Goal: Navigation & Orientation: Find specific page/section

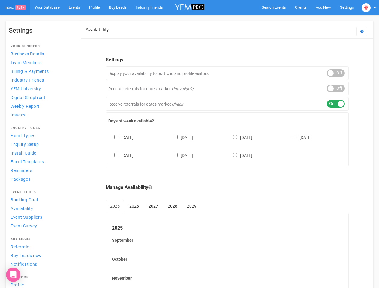
click at [190, 144] on div "[DATE] [DATE] [DATE] [DATE] [DATE] [DATE] [DATE]" at bounding box center [227, 144] width 238 height 36
click at [274, 7] on span "Search Events" at bounding box center [274, 7] width 24 height 5
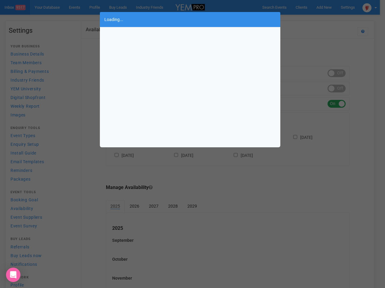
click at [324, 7] on div "Loading..." at bounding box center [192, 144] width 385 height 288
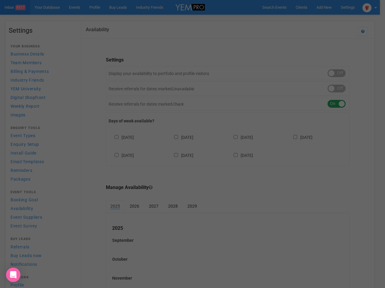
click at [310, 19] on div "Loading..." at bounding box center [192, 144] width 385 height 288
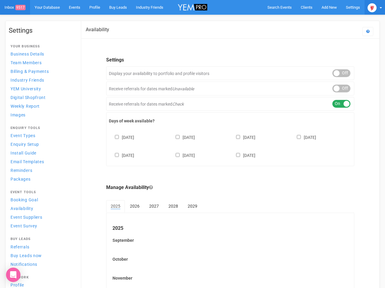
click at [369, 7] on img at bounding box center [371, 7] width 9 height 9
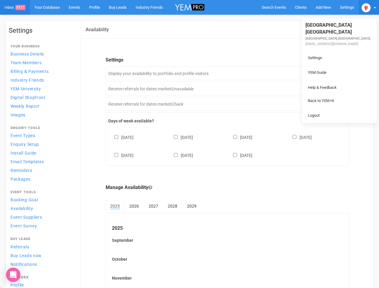
click at [336, 80] on li at bounding box center [339, 80] width 75 height 0
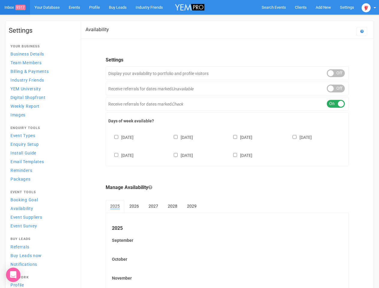
click at [336, 89] on link "Back to YEM Hi" at bounding box center [340, 95] width 72 height 12
click at [336, 104] on div "ON OFF" at bounding box center [336, 104] width 18 height 8
click at [227, 146] on div "[DATE] [DATE] [DATE] [DATE] [DATE] [DATE] [DATE]" at bounding box center [227, 144] width 238 height 36
